Goal: Task Accomplishment & Management: Manage account settings

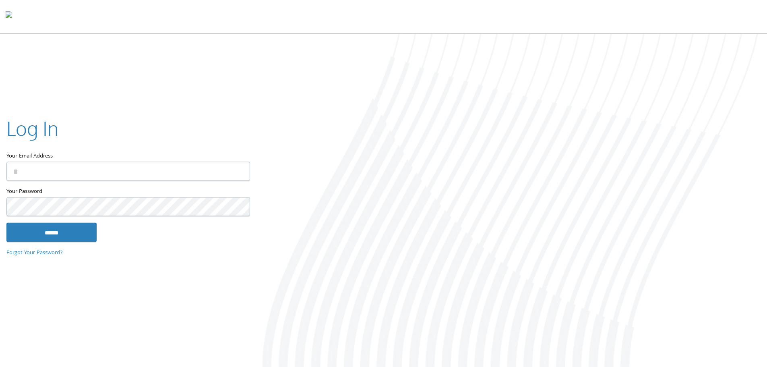
type input "**********"
click at [49, 229] on input "******" at bounding box center [51, 231] width 90 height 19
type input "**********"
click at [83, 228] on input "******" at bounding box center [51, 231] width 90 height 19
